Goal: Information Seeking & Learning: Find specific fact

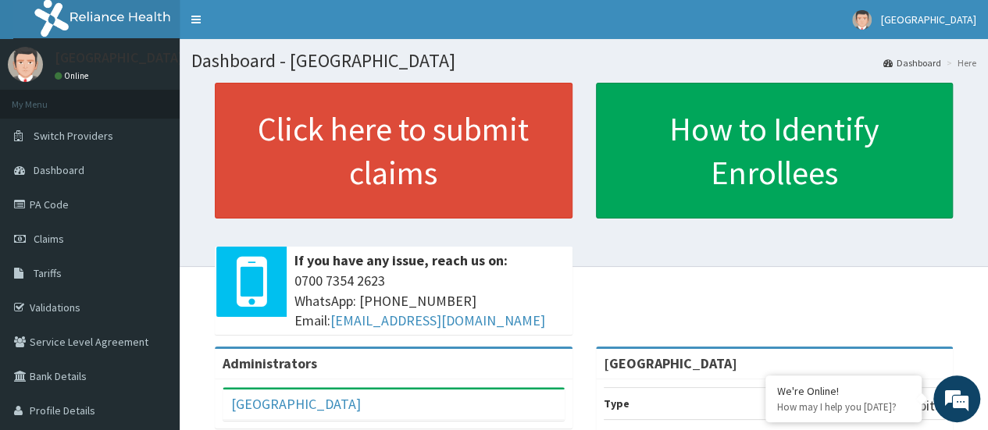
click at [84, 282] on link "Tariffs" at bounding box center [90, 273] width 180 height 34
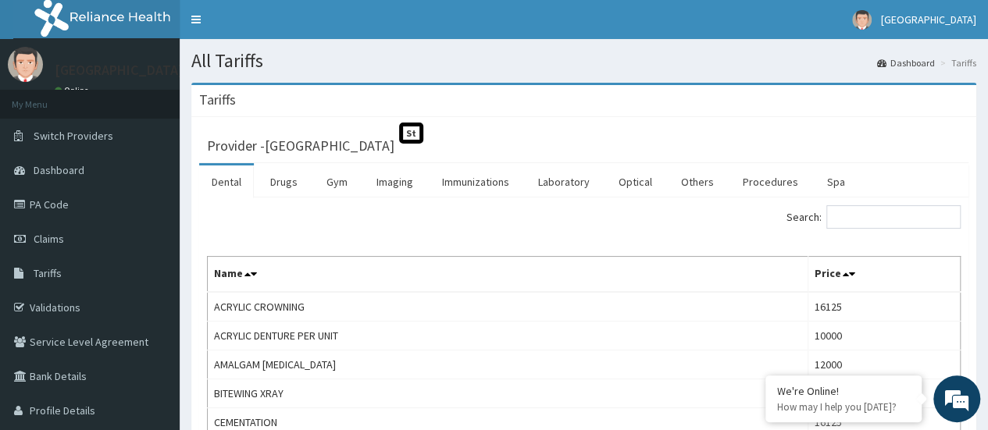
click at [280, 185] on link "Drugs" at bounding box center [284, 182] width 52 height 33
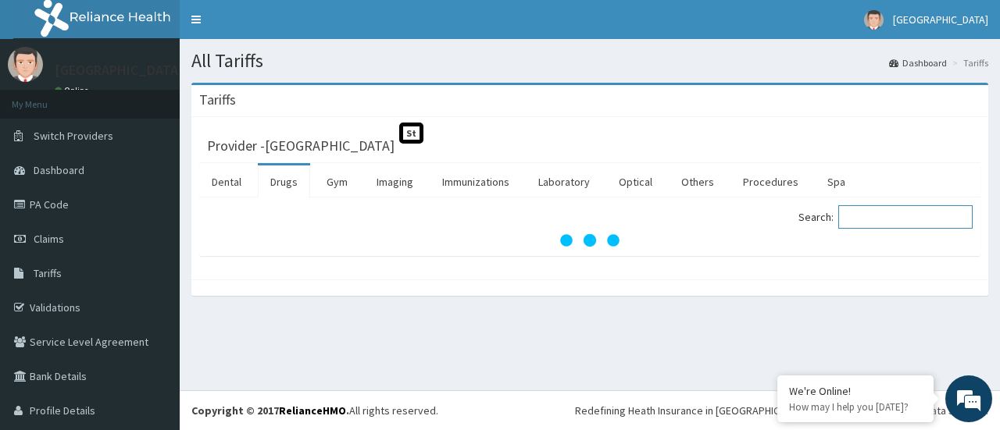
click at [858, 215] on input "Search:" at bounding box center [905, 216] width 134 height 23
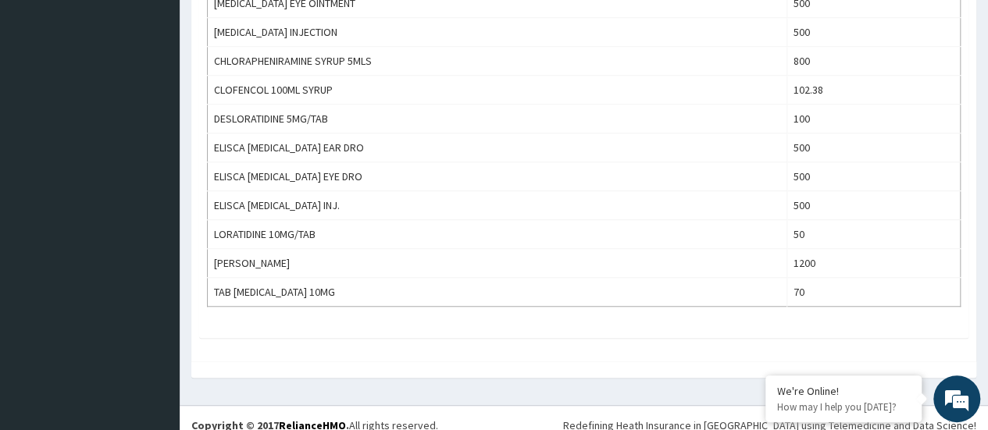
scroll to position [515, 0]
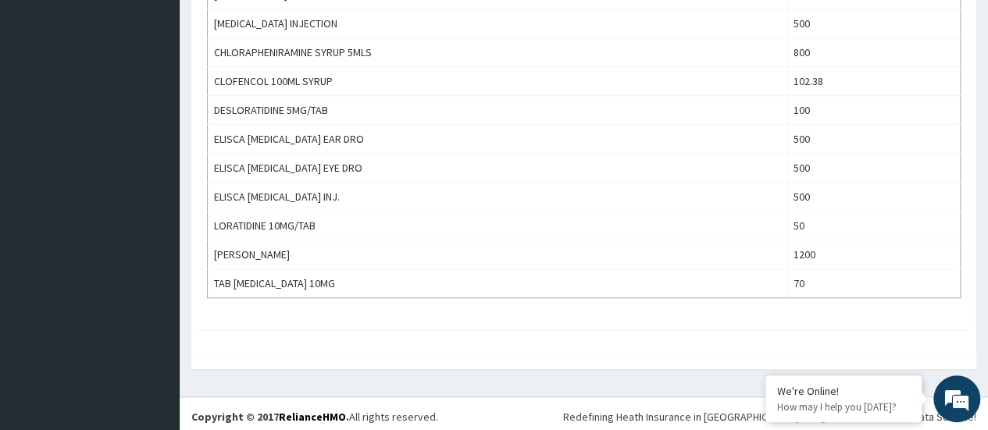
type input "LORA"
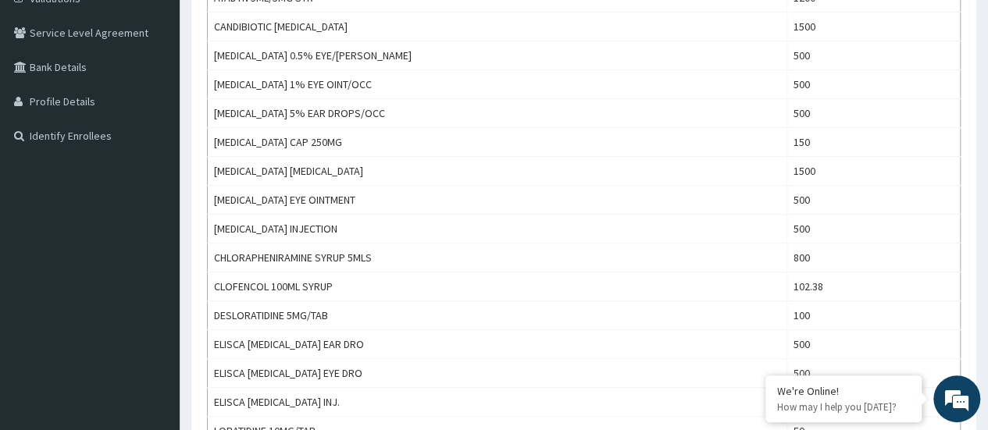
scroll to position [46, 0]
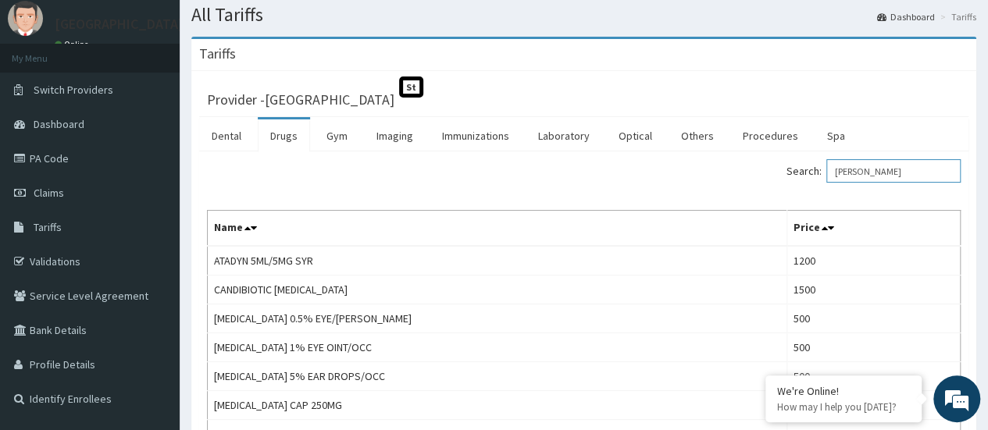
drag, startPoint x: 872, startPoint y: 167, endPoint x: 830, endPoint y: 166, distance: 42.2
click at [830, 166] on label "Search: LORA" at bounding box center [874, 170] width 174 height 23
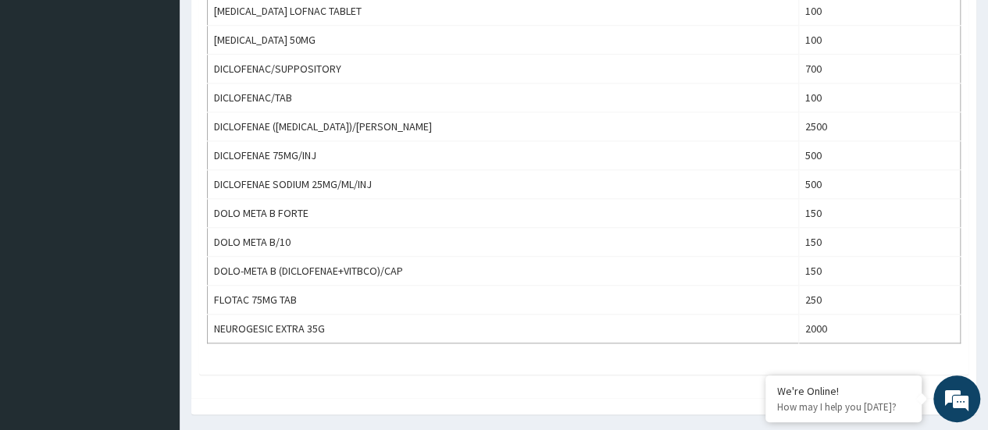
scroll to position [637, 0]
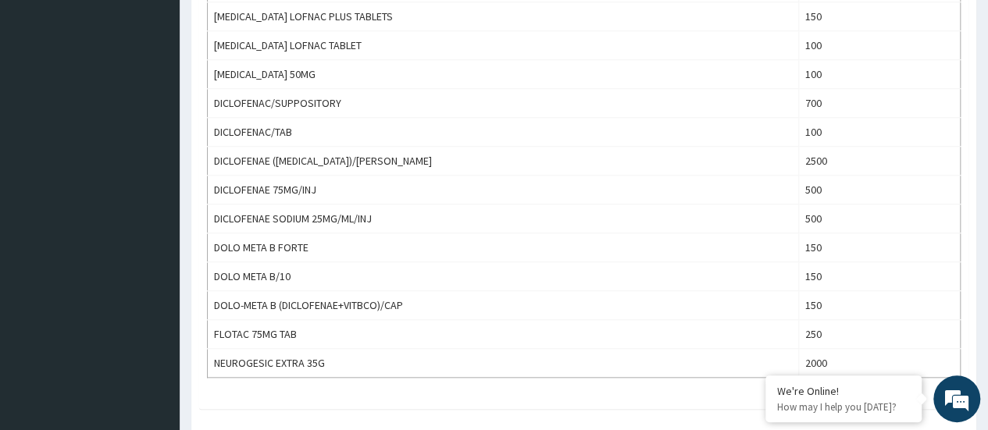
type input "DICL"
